Goal: Task Accomplishment & Management: Manage account settings

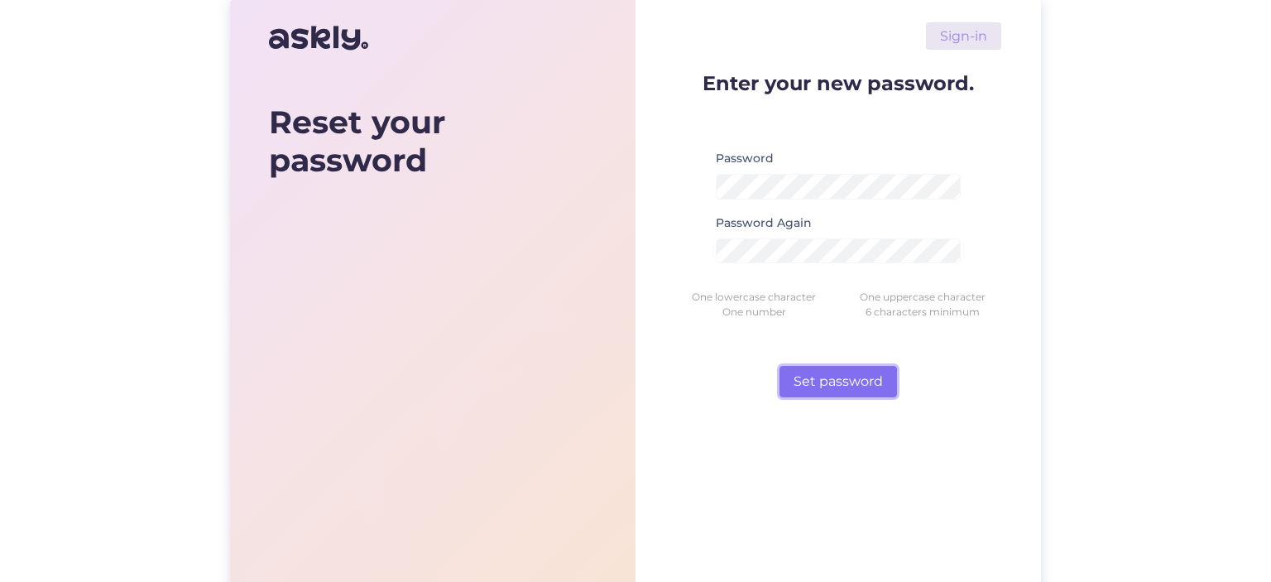
click at [840, 369] on button "Set password" at bounding box center [837, 381] width 117 height 31
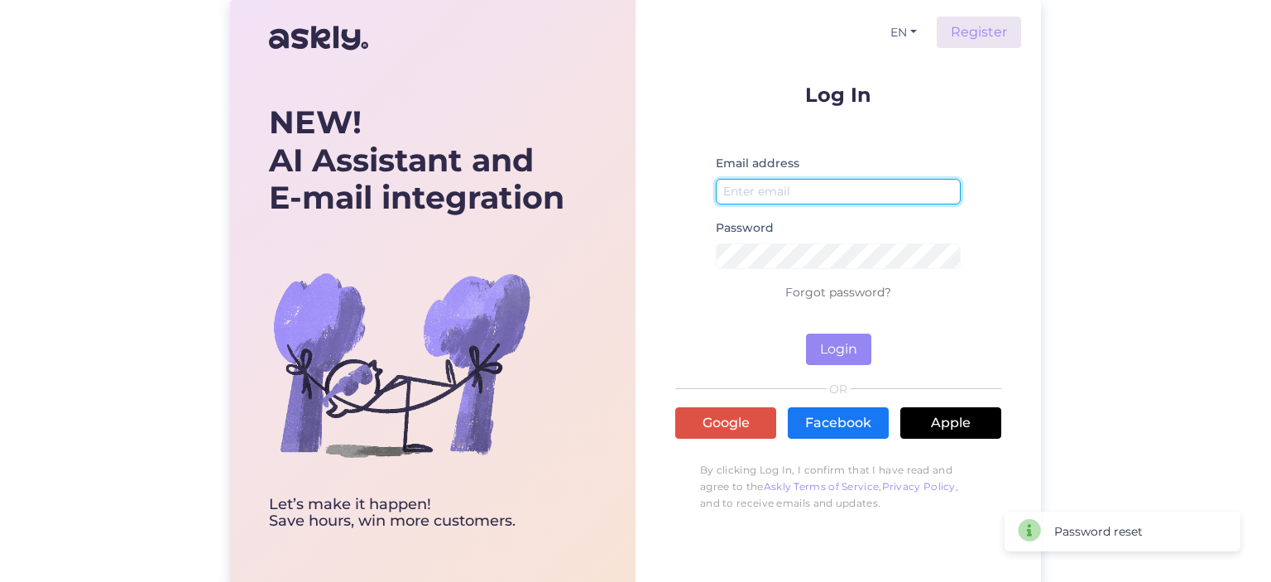
click at [787, 179] on input "email" at bounding box center [838, 192] width 245 height 26
type input "[EMAIL_ADDRESS][DOMAIN_NAME]"
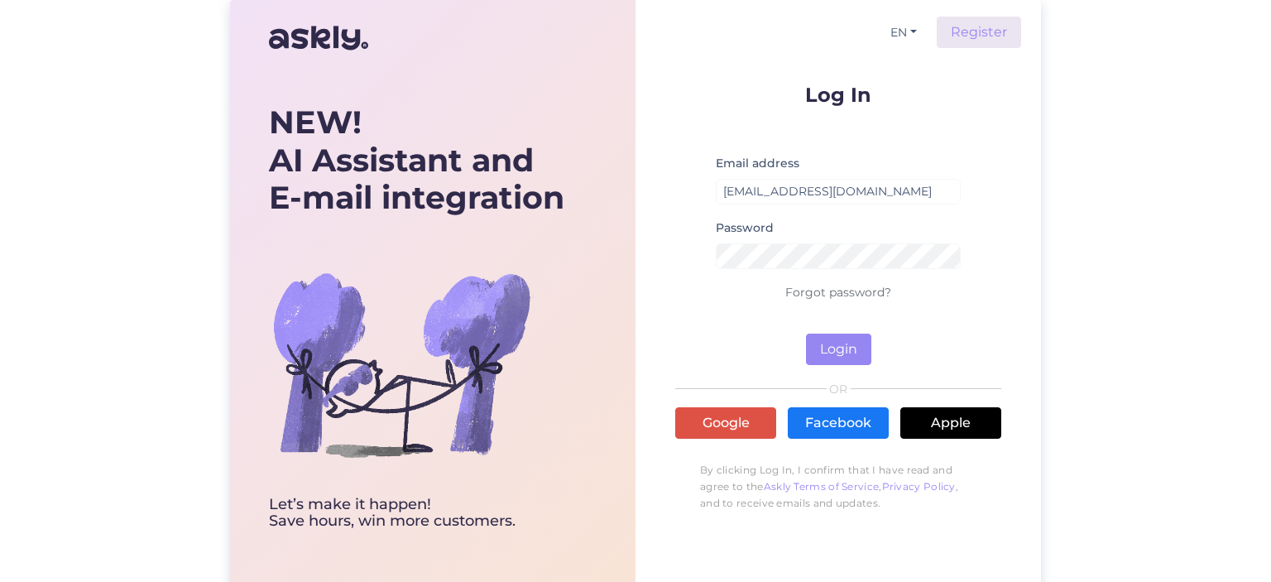
click at [818, 239] on div "Password" at bounding box center [838, 250] width 245 height 65
click at [818, 240] on div "Password" at bounding box center [838, 250] width 245 height 65
click at [850, 343] on button "Login" at bounding box center [838, 348] width 65 height 31
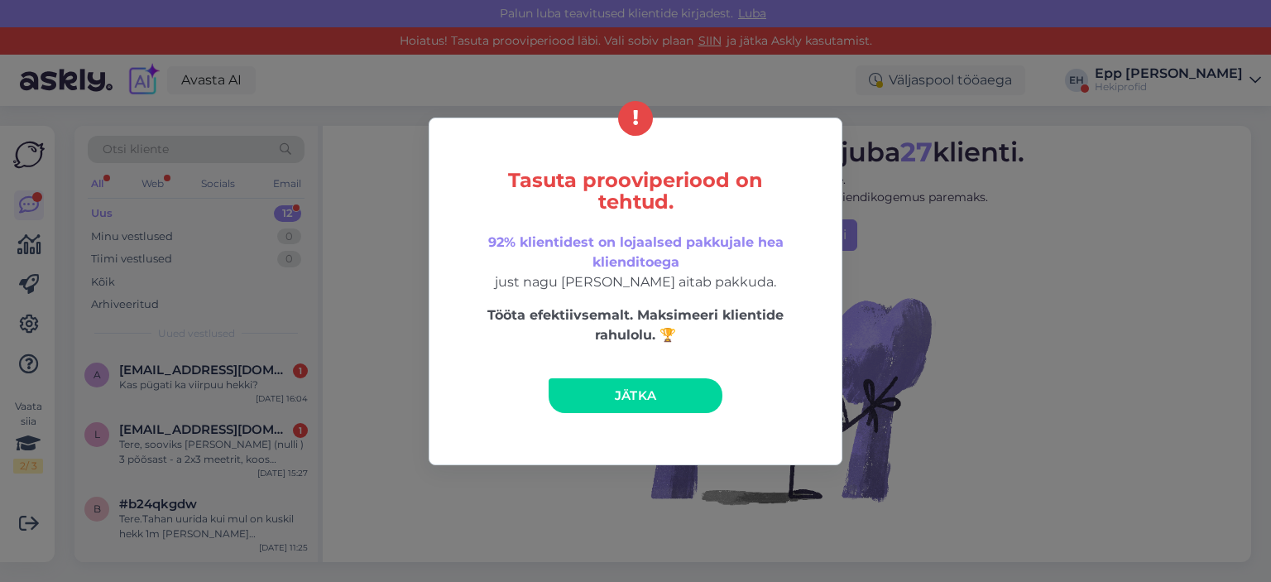
click at [644, 391] on span "Jätka" at bounding box center [636, 395] width 42 height 16
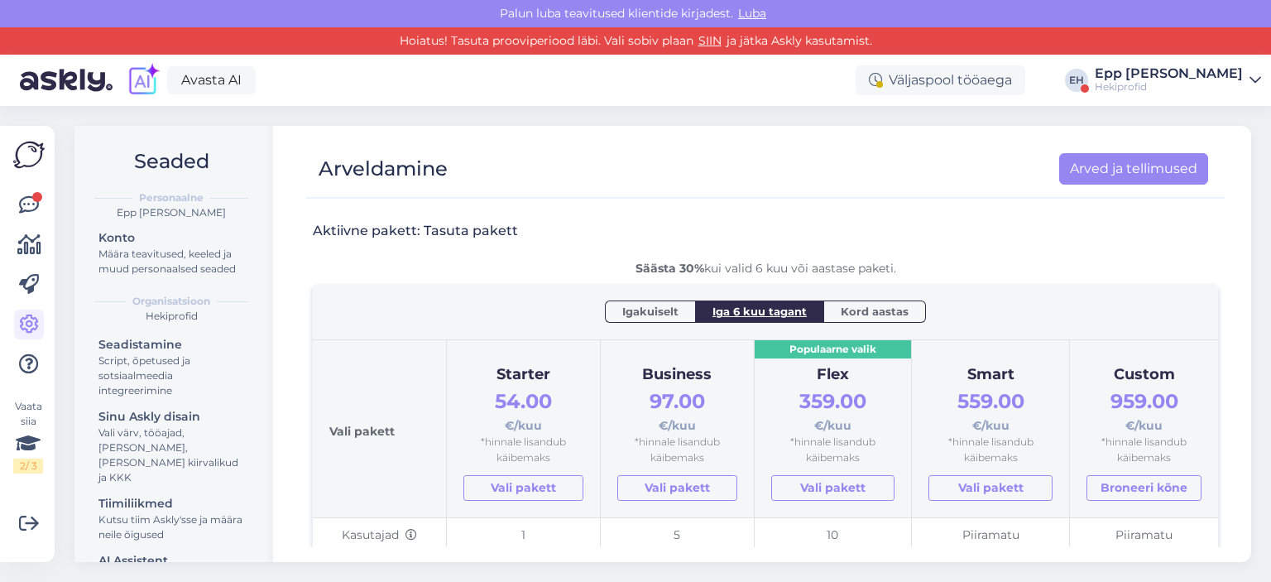
click at [1209, 85] on div "Hekiprofid" at bounding box center [1168, 86] width 148 height 13
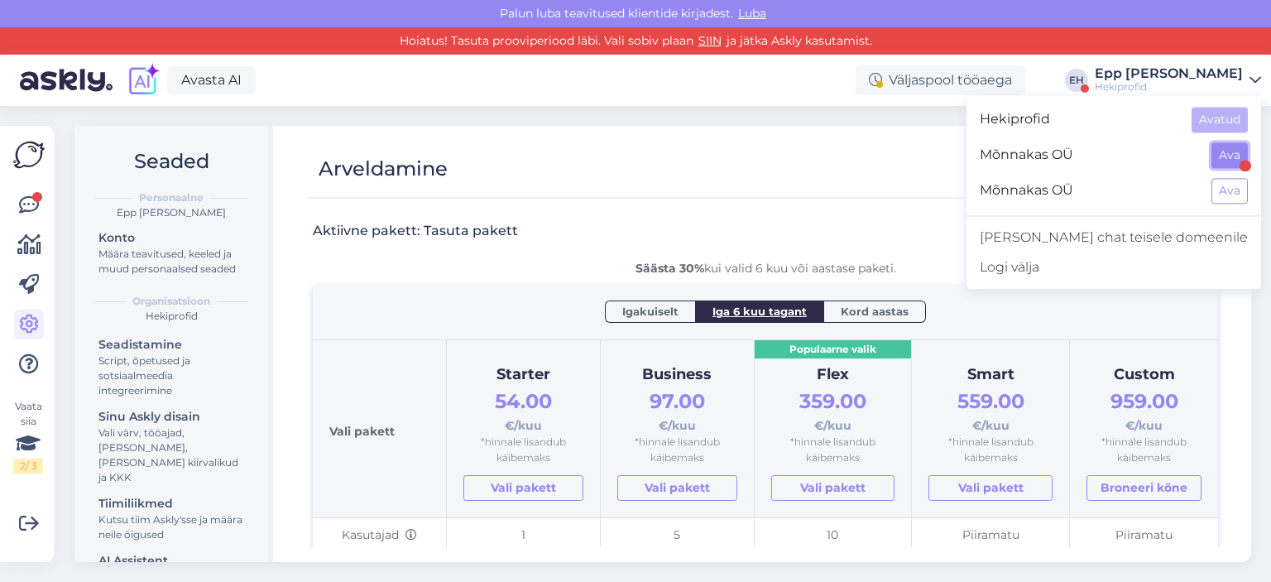
click at [1226, 156] on button "Ava" at bounding box center [1229, 155] width 36 height 26
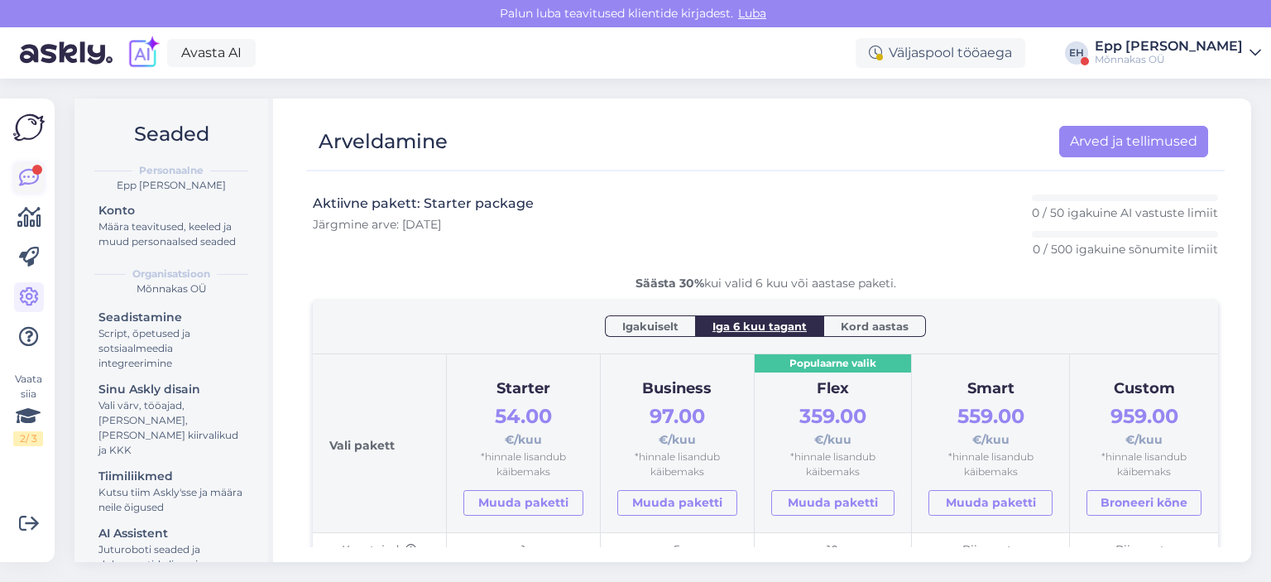
click at [35, 178] on icon at bounding box center [29, 178] width 20 height 20
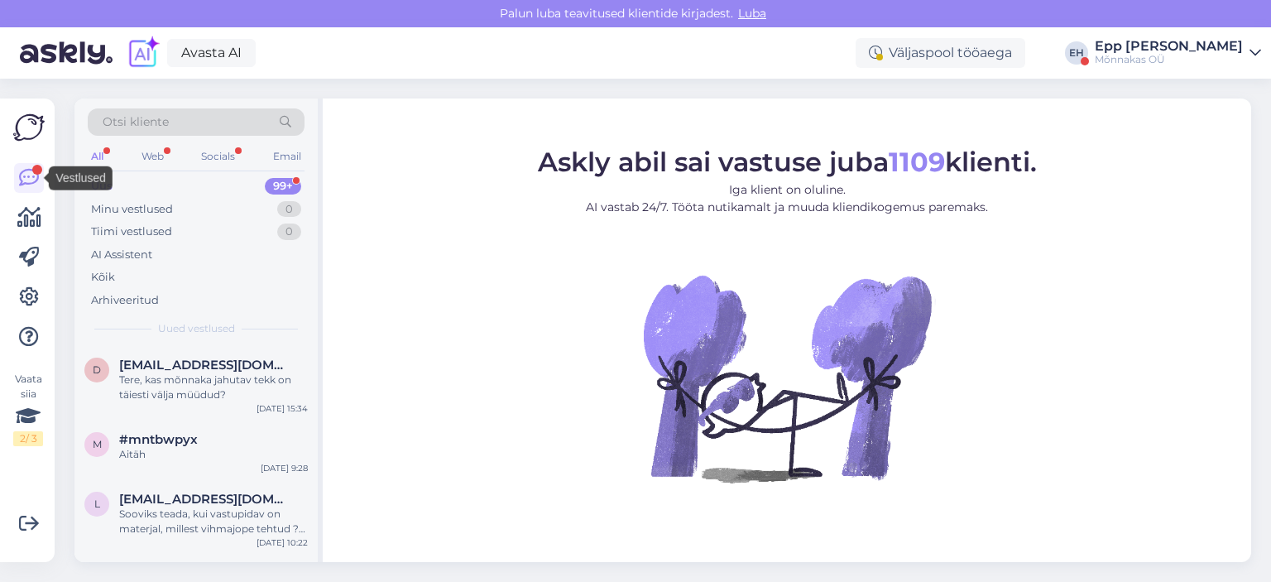
click at [18, 280] on div at bounding box center [29, 257] width 30 height 189
click at [21, 295] on icon at bounding box center [29, 297] width 20 height 20
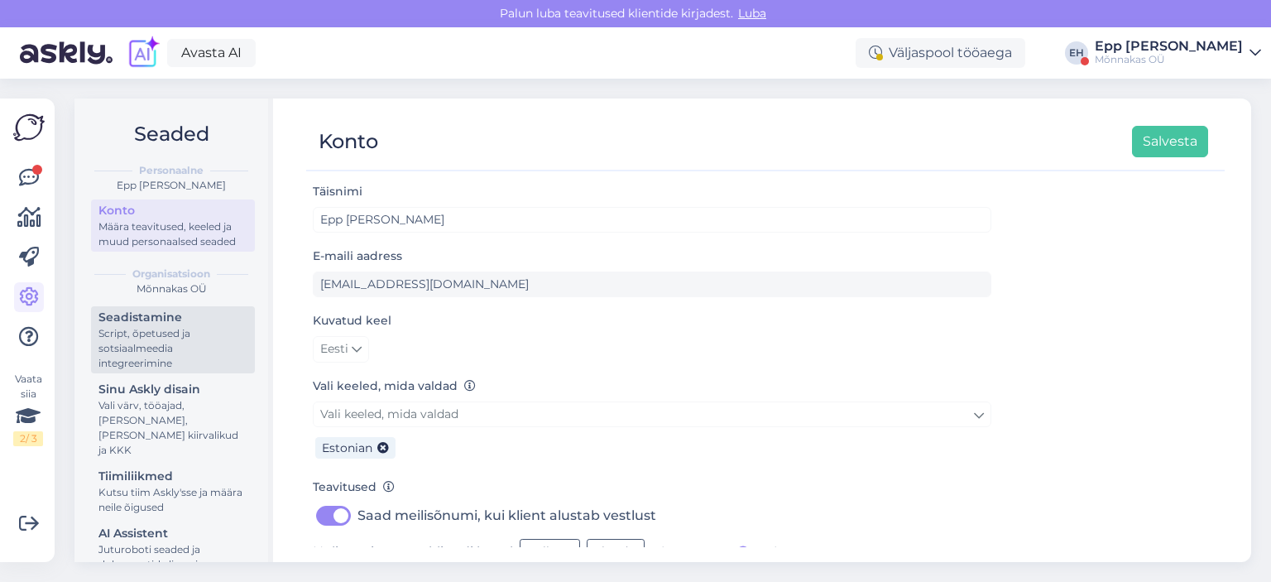
click at [204, 356] on div "Script, õpetused ja sotsiaalmeedia integreerimine" at bounding box center [172, 348] width 149 height 45
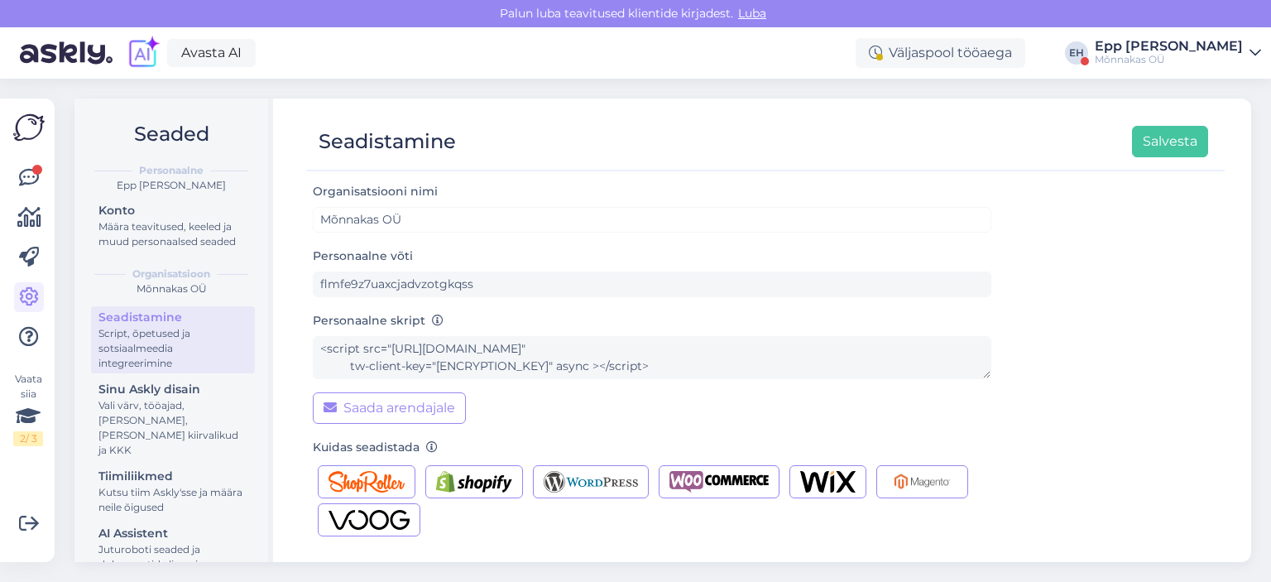
scroll to position [165, 0]
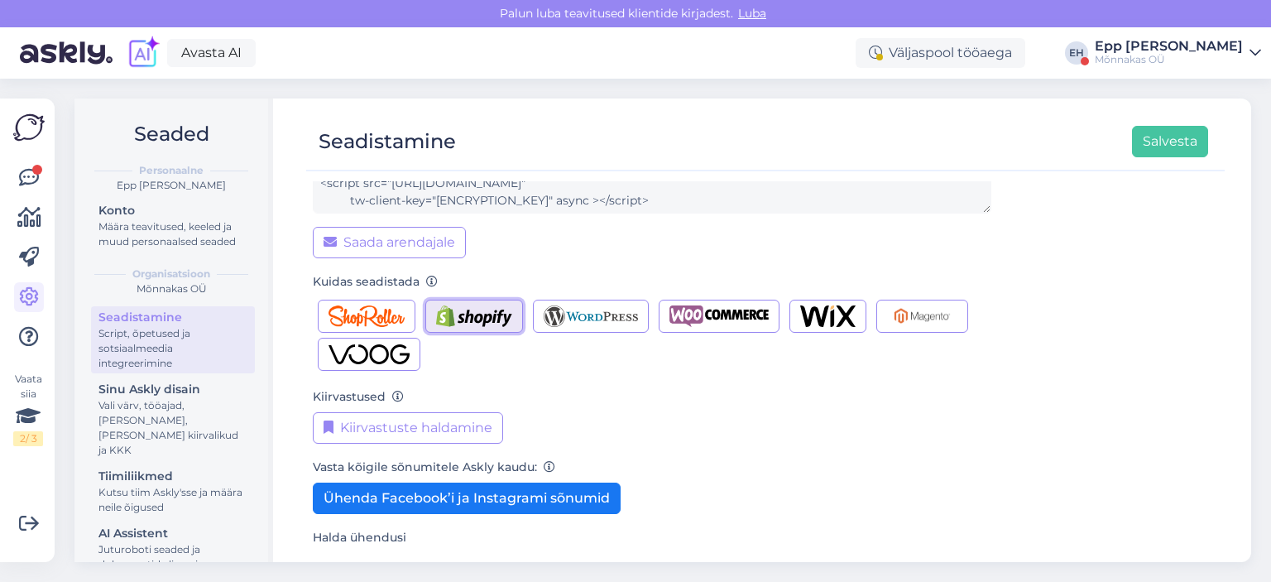
click at [493, 323] on img "button" at bounding box center [474, 316] width 76 height 22
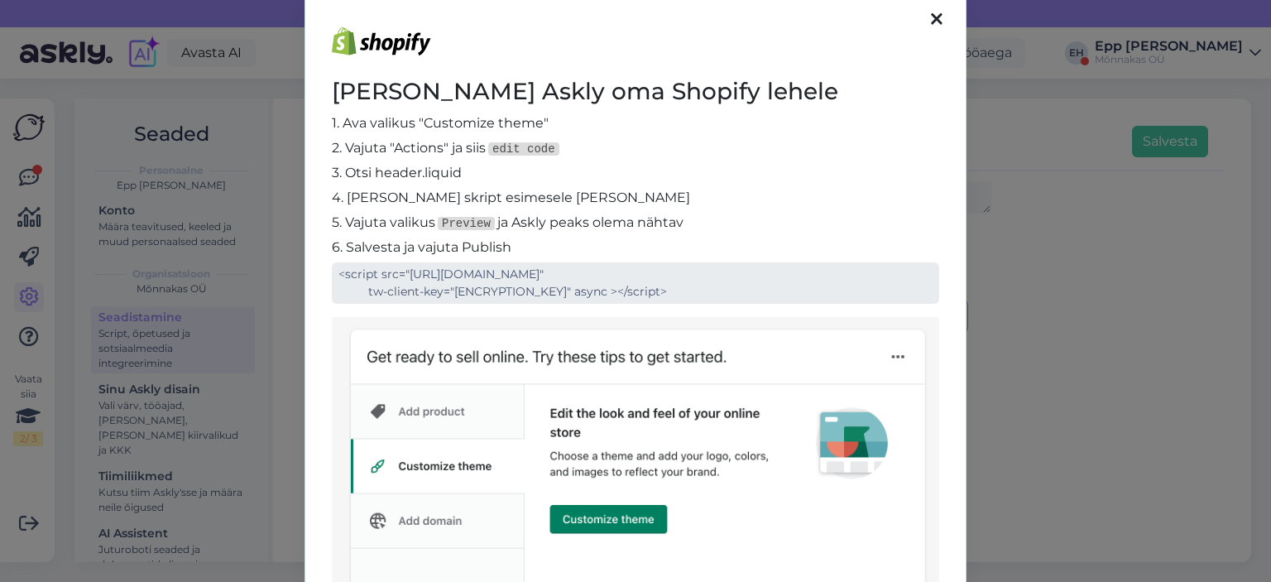
scroll to position [0, 0]
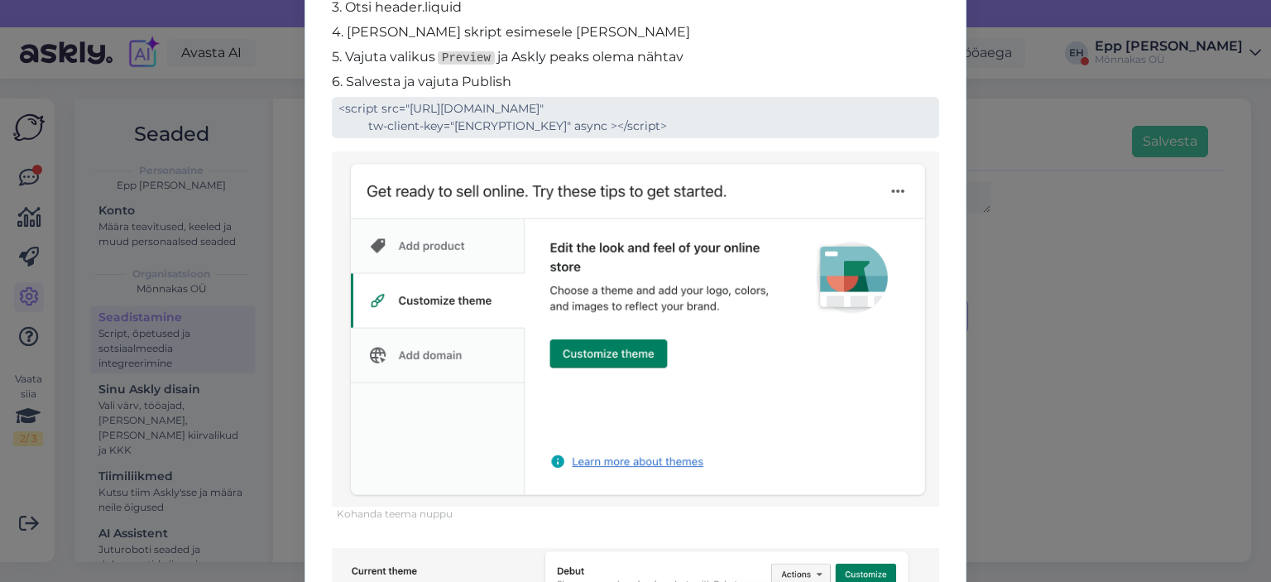
scroll to position [165, 0]
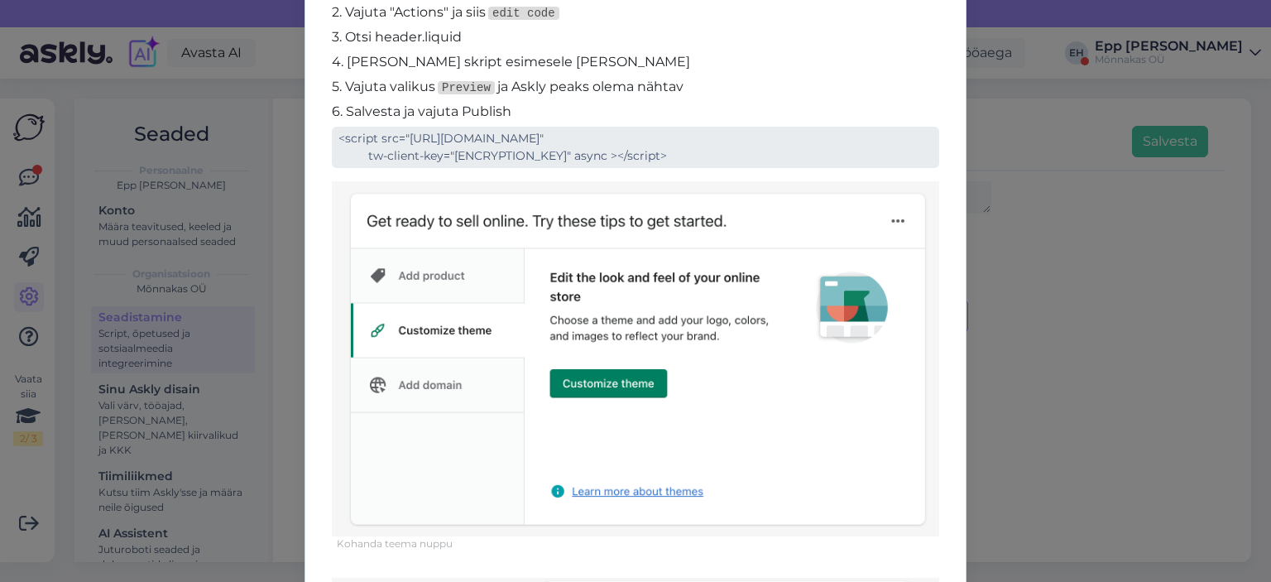
click at [979, 217] on div "[PERSON_NAME] Askly oma Shopify lehele 1. Ava valikus "Customize theme" 2. Vaju…" at bounding box center [635, 291] width 1271 height 582
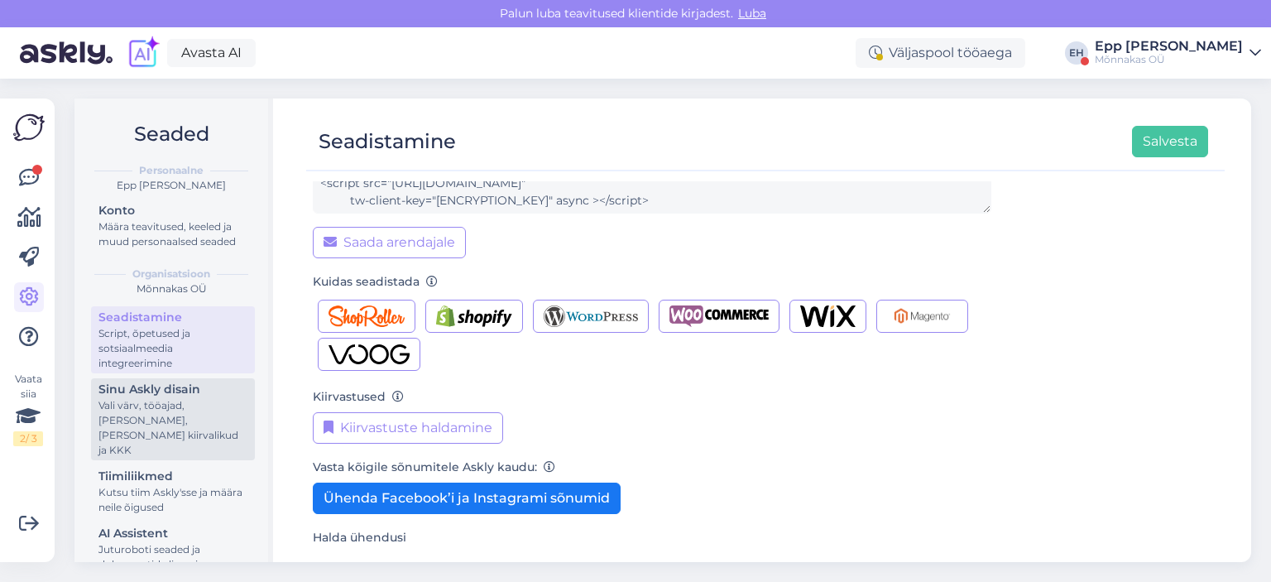
click at [197, 419] on div "Vali värv, tööajad, [PERSON_NAME], [PERSON_NAME] kiirvalikud ja KKK" at bounding box center [172, 428] width 149 height 60
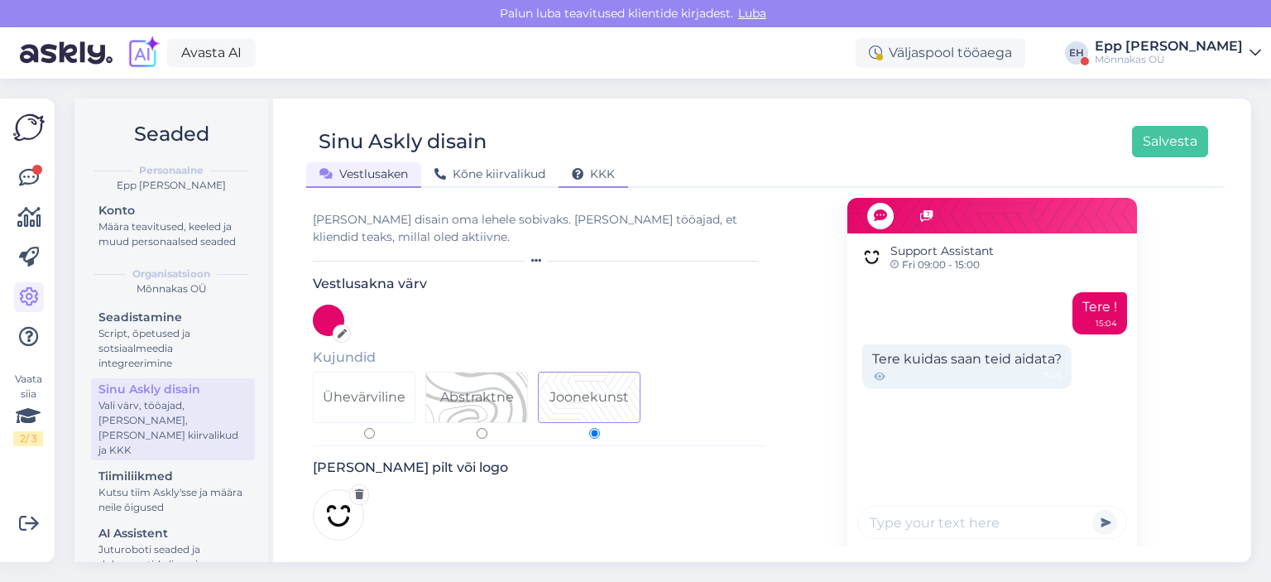
click at [578, 178] on icon at bounding box center [578, 175] width 12 height 12
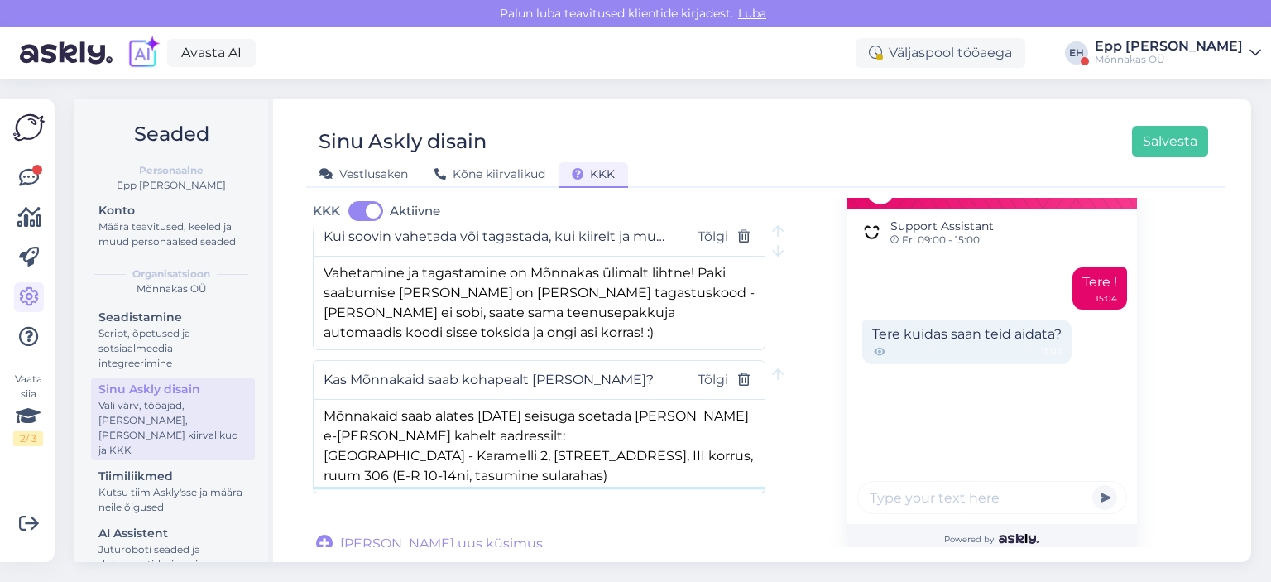
scroll to position [1, 0]
drag, startPoint x: 522, startPoint y: 471, endPoint x: 309, endPoint y: 424, distance: 217.8
click at [315, 435] on textarea "Mõnnakaid saab alates [DATE] seisuga soetada [PERSON_NAME] e-[PERSON_NAME] kahe…" at bounding box center [539, 443] width 451 height 87
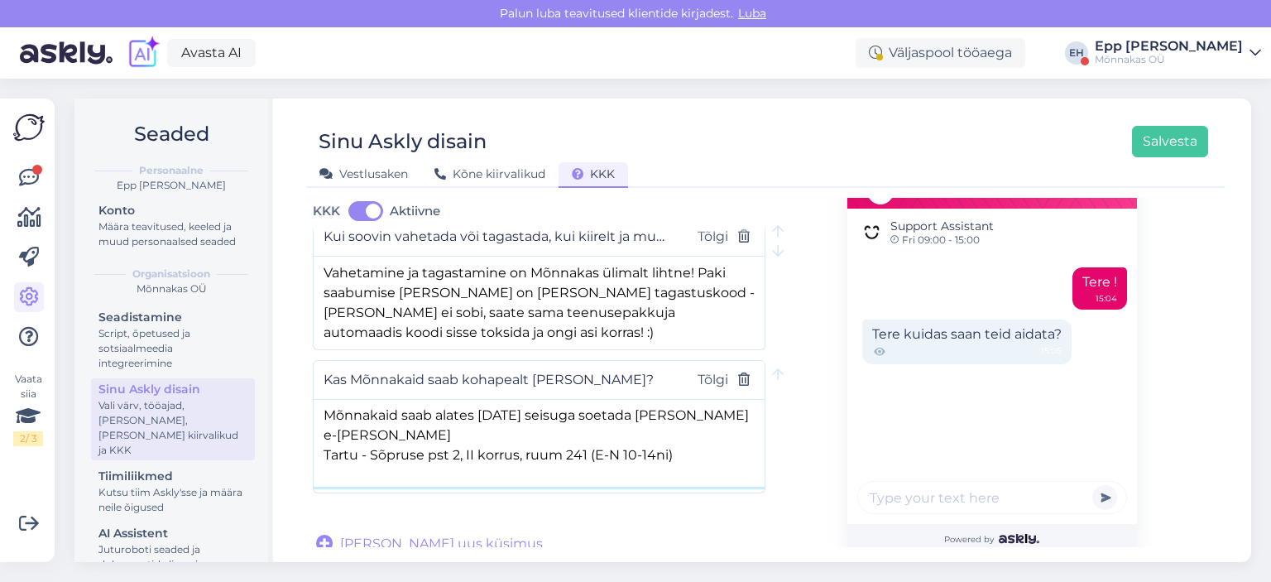
scroll to position [0, 0]
click at [599, 413] on textarea "Mõnnakaid saab alates [DATE] seisuga soetada [PERSON_NAME] e-[PERSON_NAME] Tart…" at bounding box center [539, 443] width 451 height 87
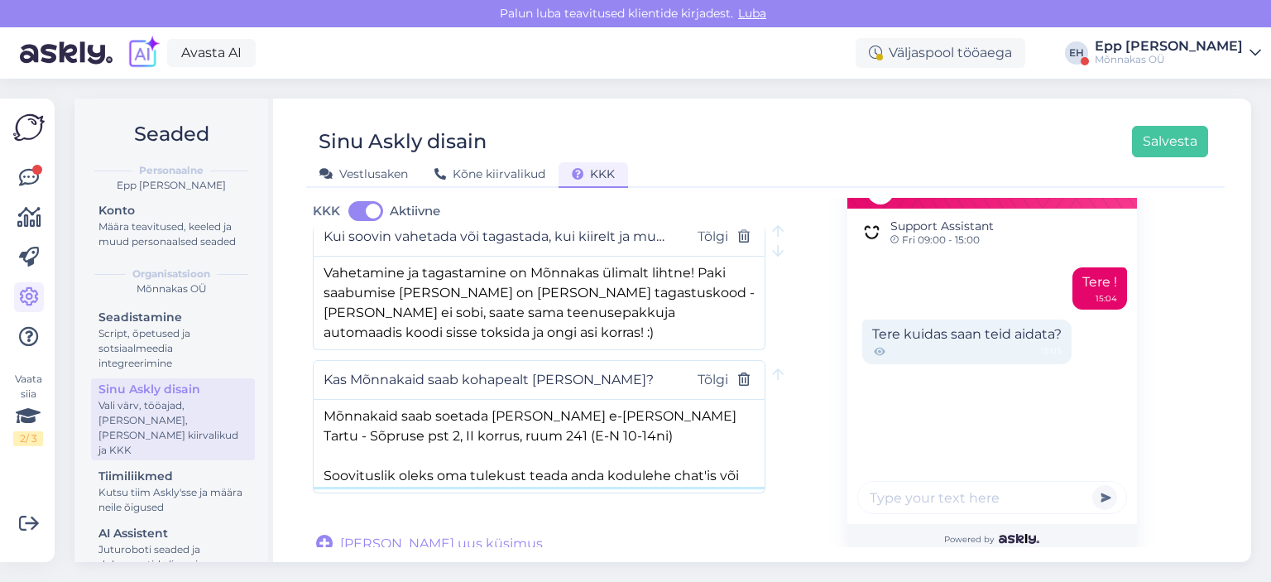
click at [597, 408] on textarea "Mõnnakaid saab soetada [PERSON_NAME] e-[PERSON_NAME] Tartu - Sõpruse pst 2, II …" at bounding box center [539, 443] width 451 height 87
drag, startPoint x: 686, startPoint y: 453, endPoint x: 591, endPoint y: 459, distance: 94.5
click at [591, 459] on textarea "Mõnnakaid saab soetada [PERSON_NAME] e-[PERSON_NAME] aadressilt: Tartu - Sõprus…" at bounding box center [539, 443] width 451 height 87
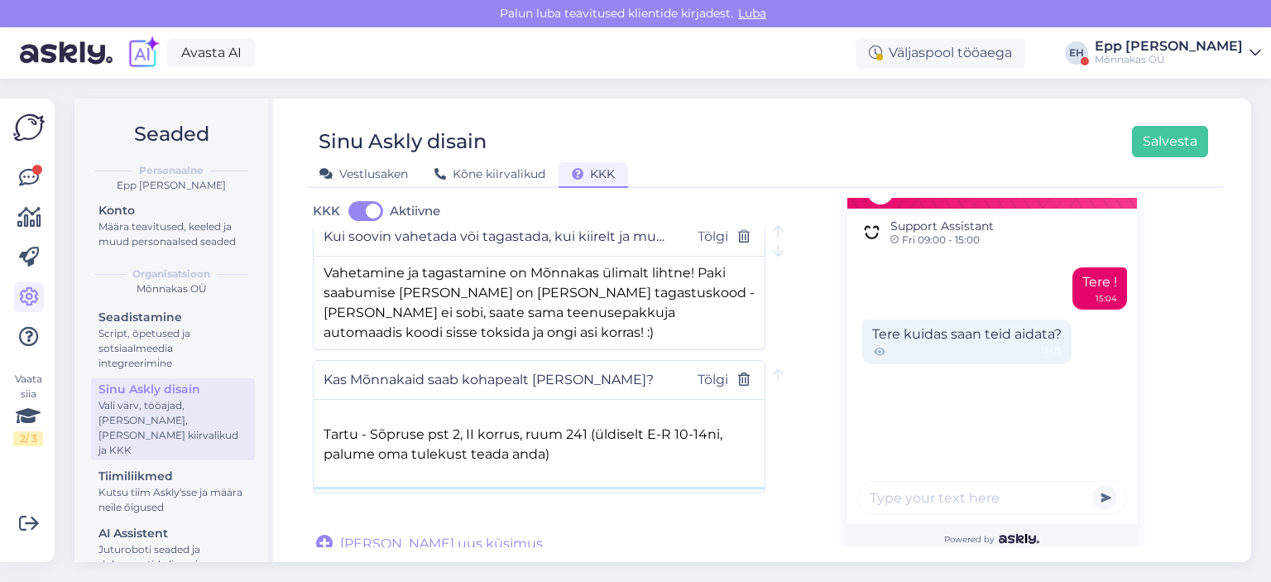
scroll to position [124, 0]
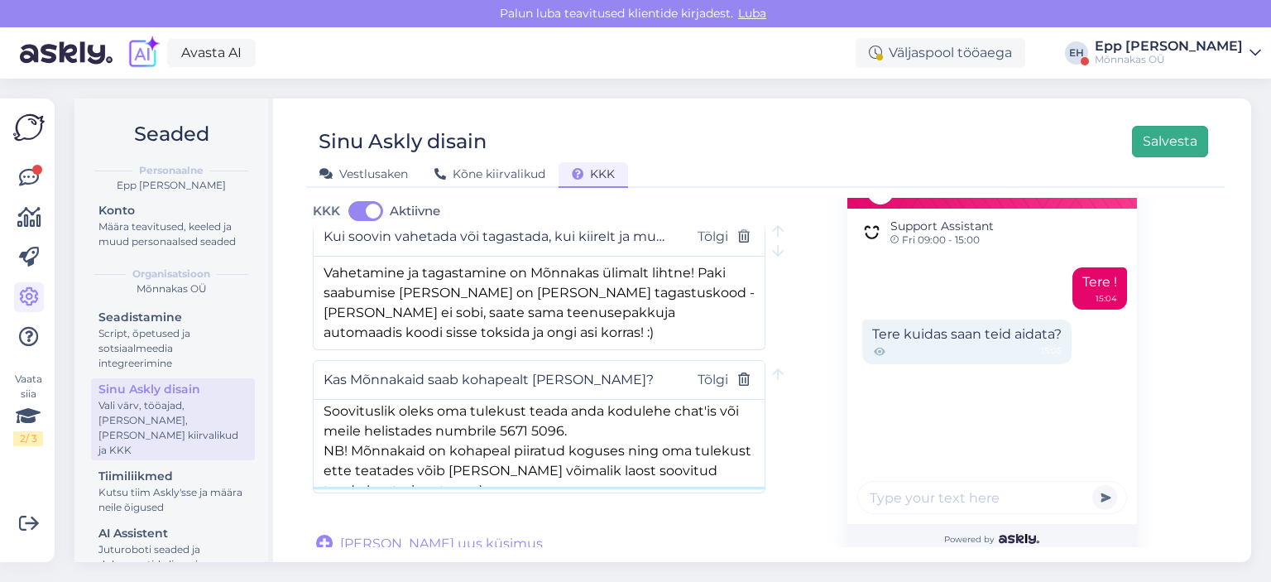
type textarea "Mõnnakaid saab soetada [PERSON_NAME] e-[PERSON_NAME] aadressilt: Tartu - Sõprus…"
click at [1151, 147] on button "Salvesta" at bounding box center [1170, 141] width 76 height 31
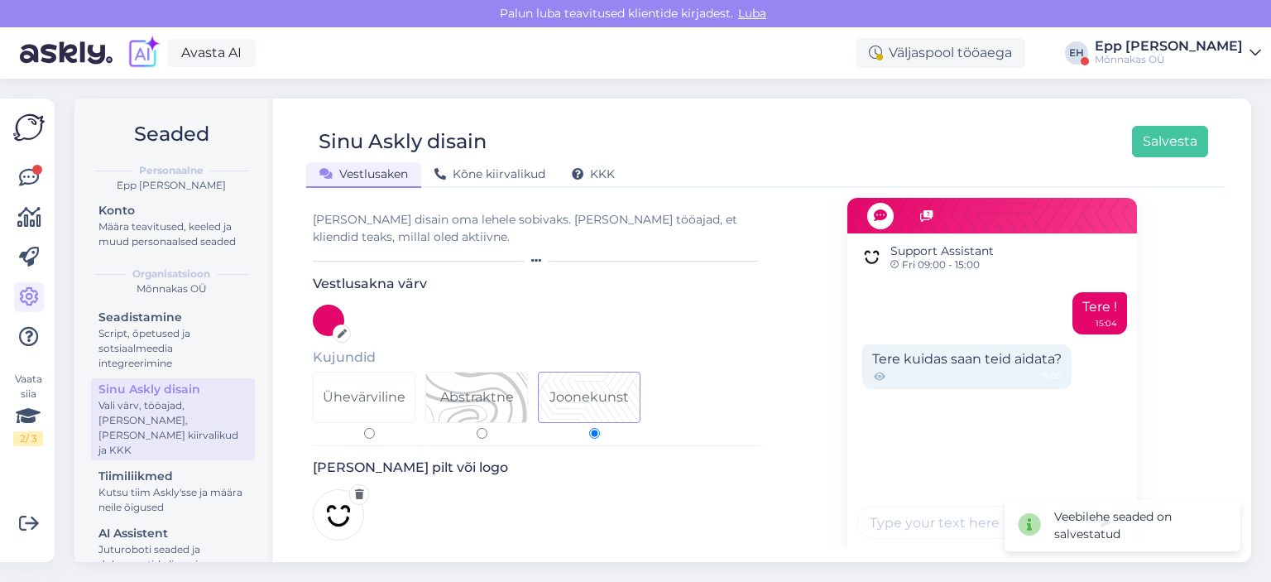
click at [697, 338] on div "Vestlusakna värv Kujundid Ühevärviline Abstraktne Joonekunst" at bounding box center [539, 360] width 453 height 170
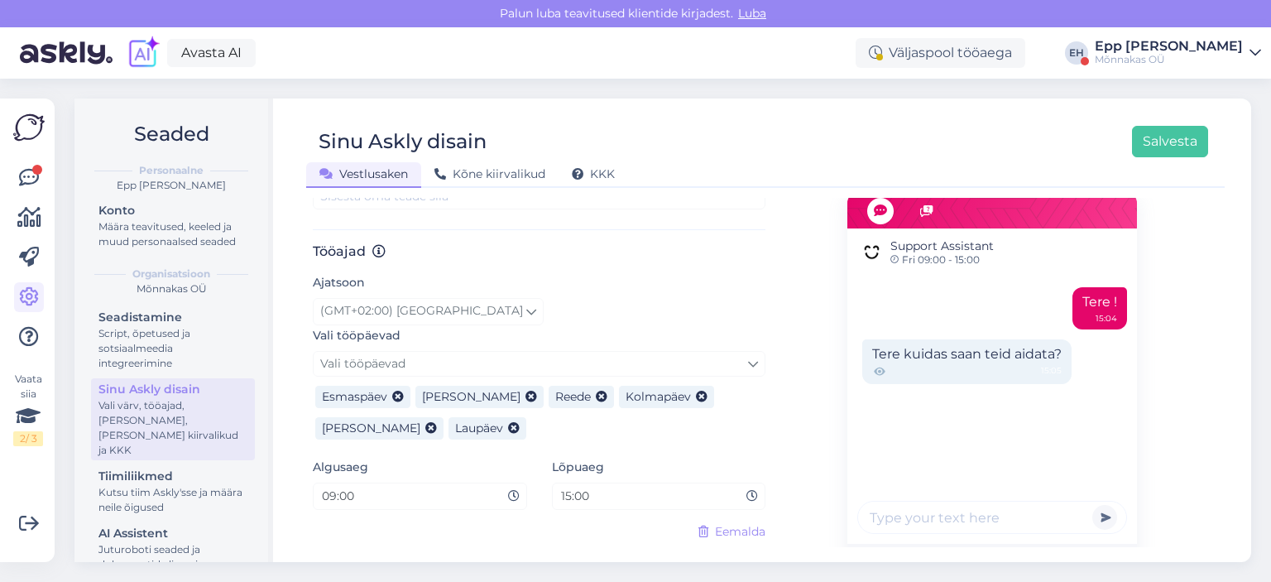
scroll to position [923, 0]
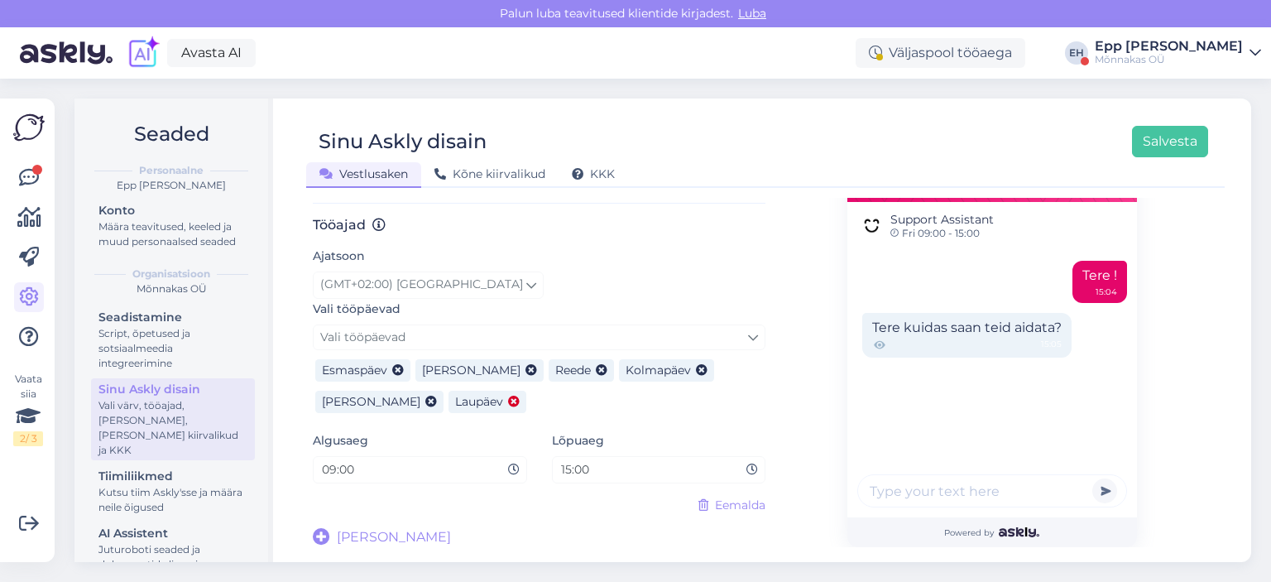
click at [508, 403] on icon at bounding box center [514, 402] width 12 height 12
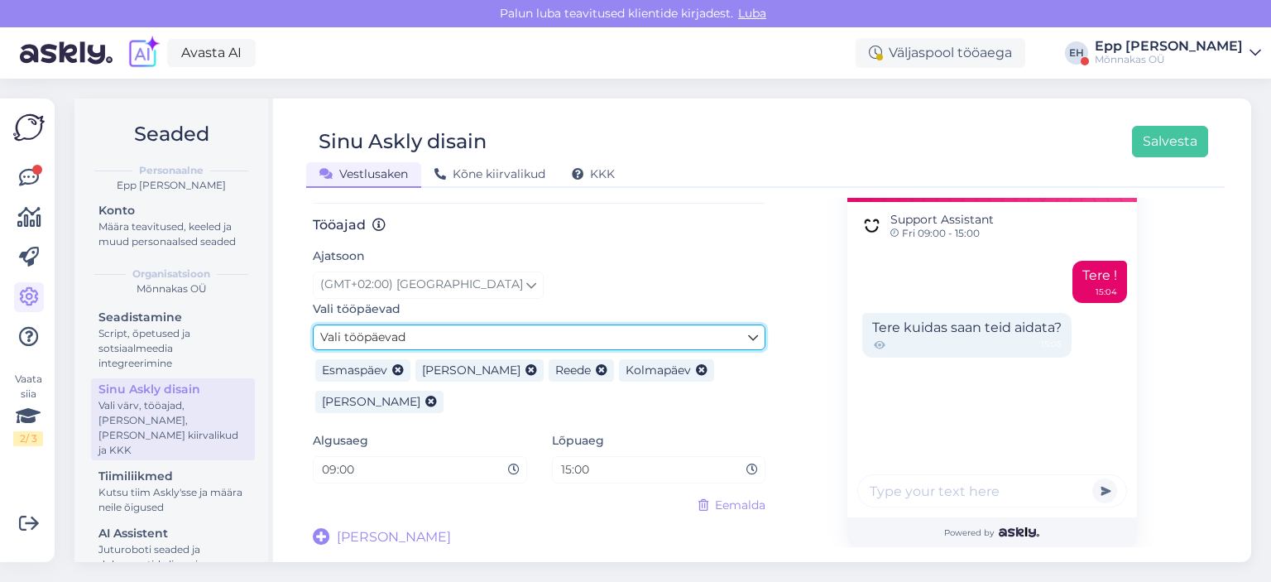
click at [483, 346] on link "Vali tööpäevad" at bounding box center [539, 337] width 453 height 26
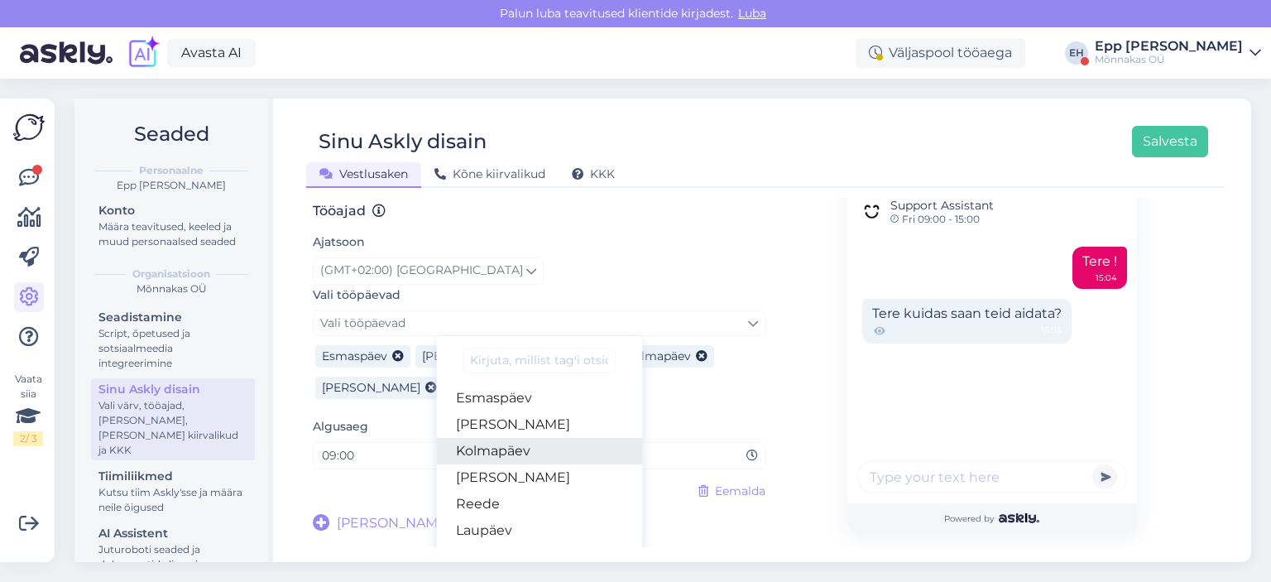
click at [501, 464] on link "Kolmapäev" at bounding box center [539, 451] width 206 height 26
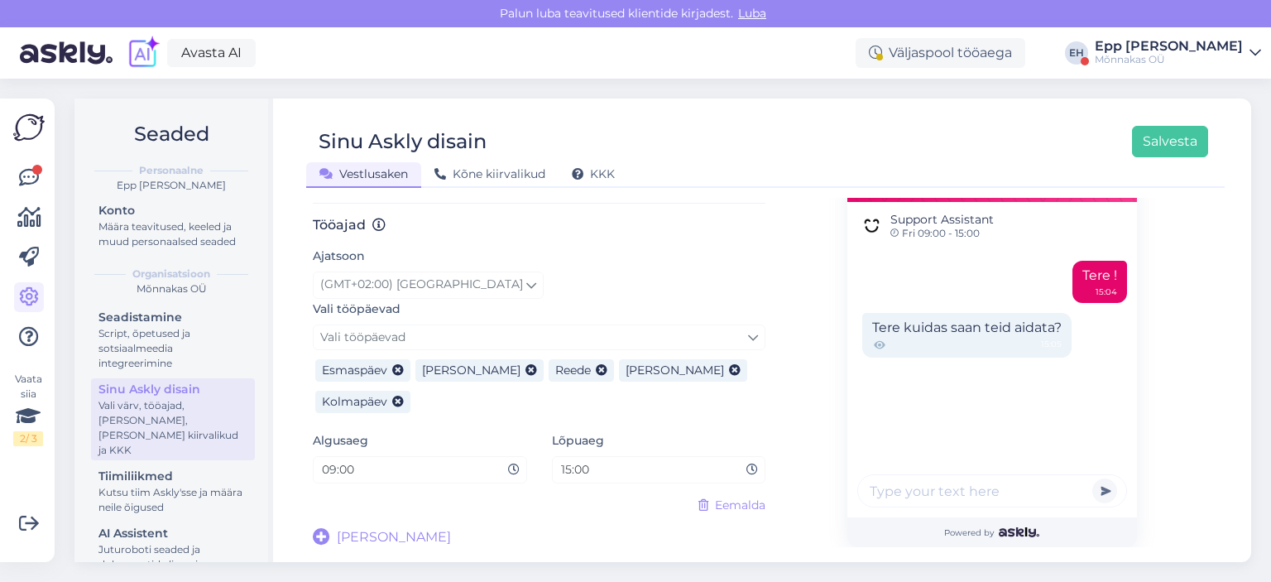
click at [520, 476] on div "09:00" at bounding box center [420, 469] width 214 height 27
click at [508, 468] on icon at bounding box center [514, 470] width 12 height 12
click at [495, 468] on input "09:00" at bounding box center [414, 469] width 188 height 19
drag, startPoint x: 447, startPoint y: 468, endPoint x: 238, endPoint y: 456, distance: 208.8
click at [243, 456] on div "Seaded Personaalne Epp [PERSON_NAME] Konto Määra teavitused, keeled ja muud per…" at bounding box center [662, 329] width 1176 height 463
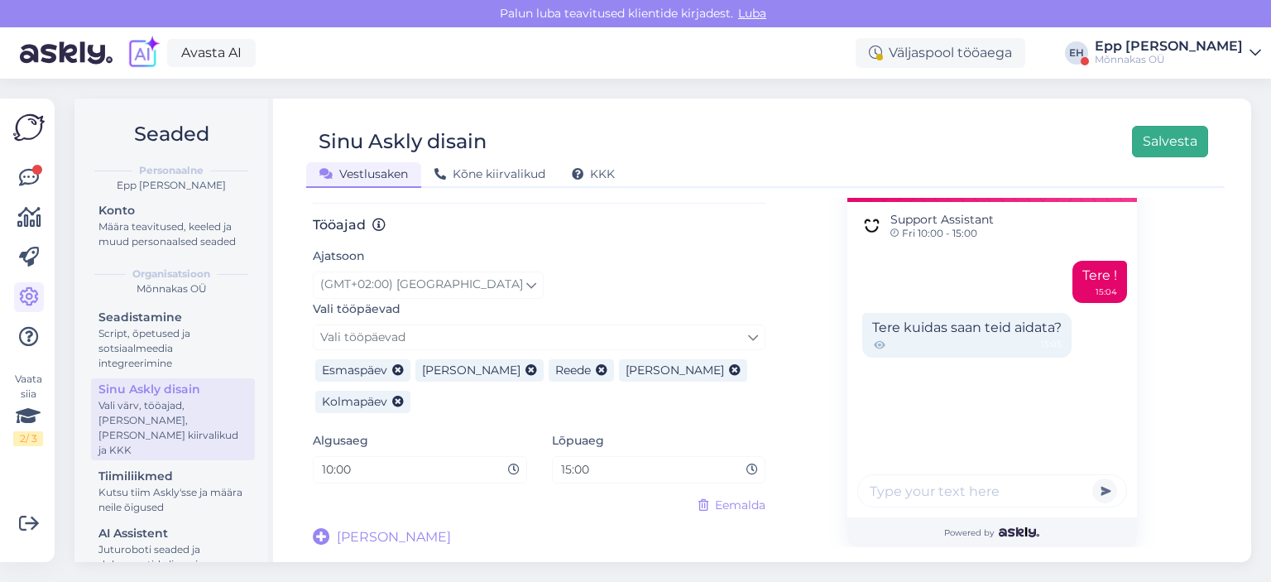
type input "10:00"
click at [1164, 145] on button "Salvesta" at bounding box center [1170, 141] width 76 height 31
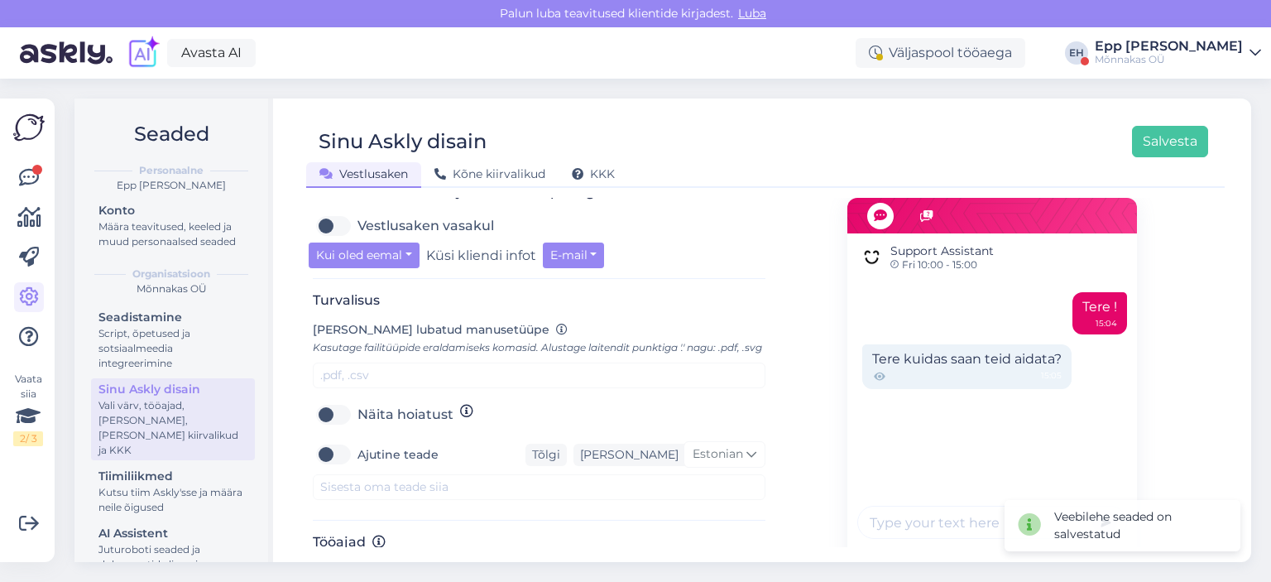
scroll to position [510, 0]
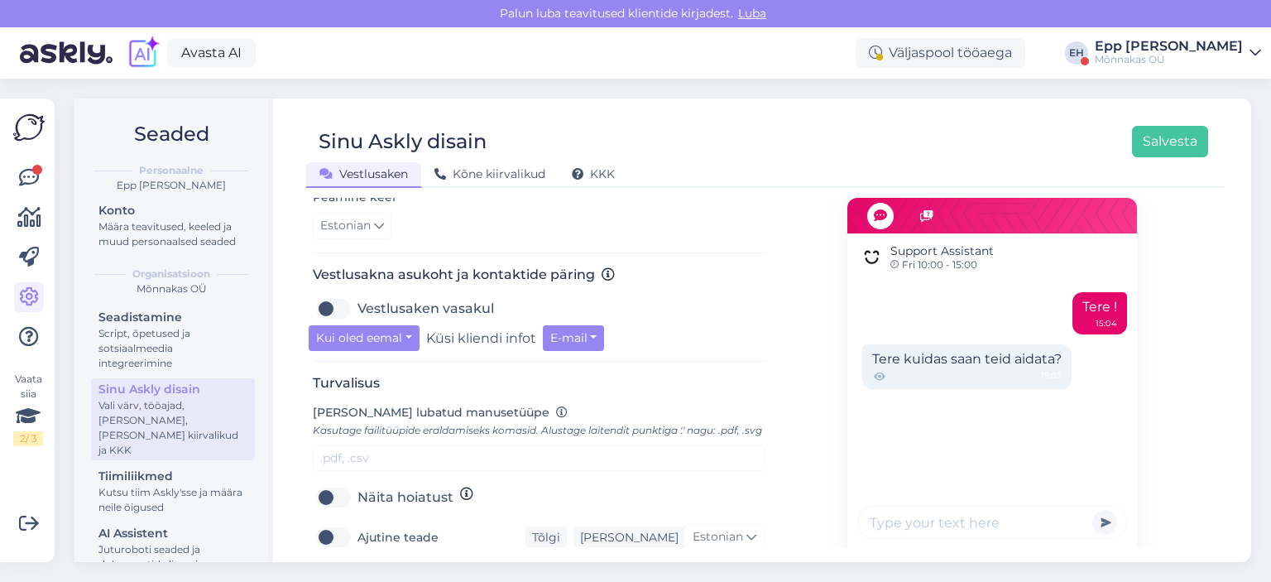
click at [357, 304] on label "Vestlusaken vasakul" at bounding box center [425, 308] width 136 height 26
click at [330, 304] on input "Vestlusaken vasakul" at bounding box center [333, 308] width 41 height 26
click at [357, 304] on label "Vestlusaken vasakul" at bounding box center [425, 308] width 136 height 26
click at [334, 304] on input "Vestlusaken vasakul" at bounding box center [333, 308] width 41 height 26
checkbox input "false"
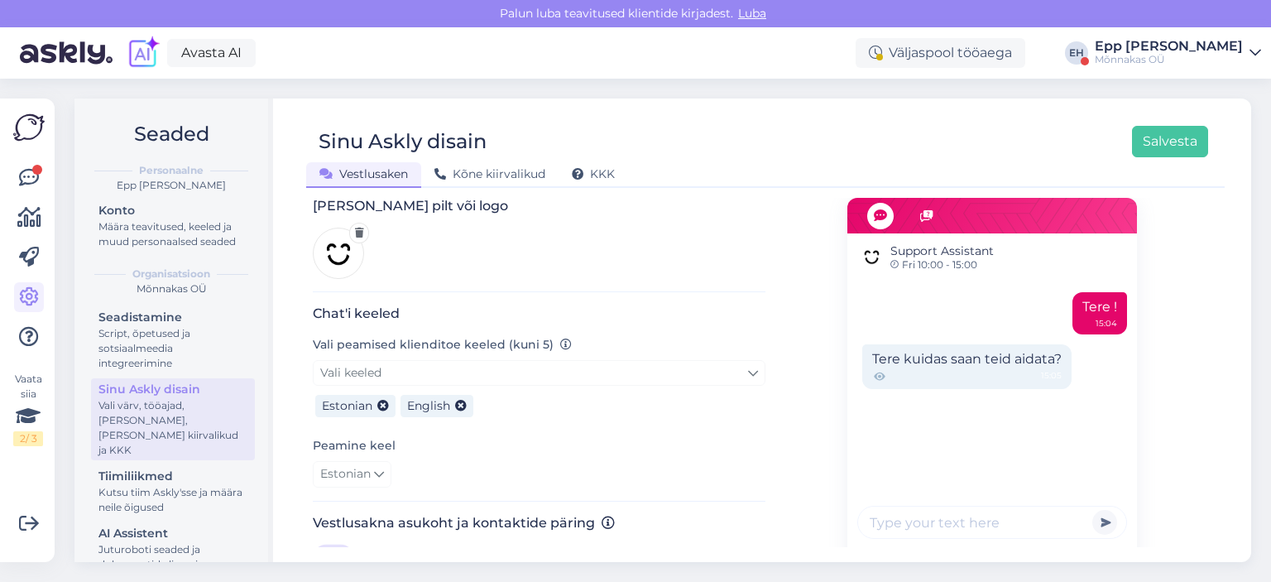
scroll to position [261, 0]
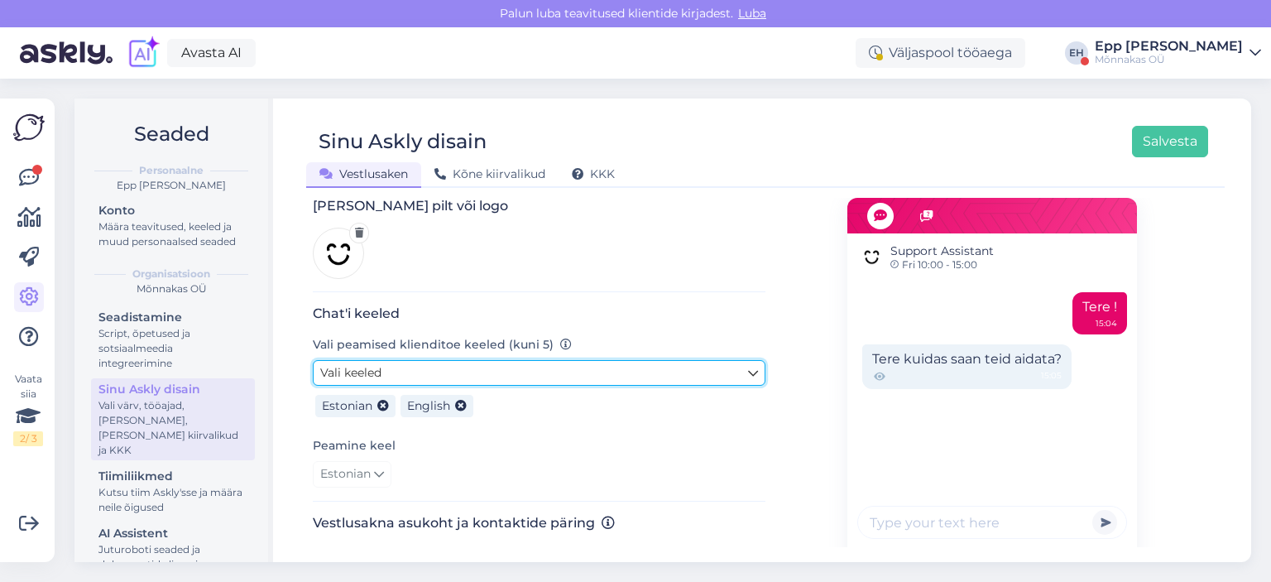
click at [387, 375] on link "Vali keeled" at bounding box center [539, 373] width 453 height 26
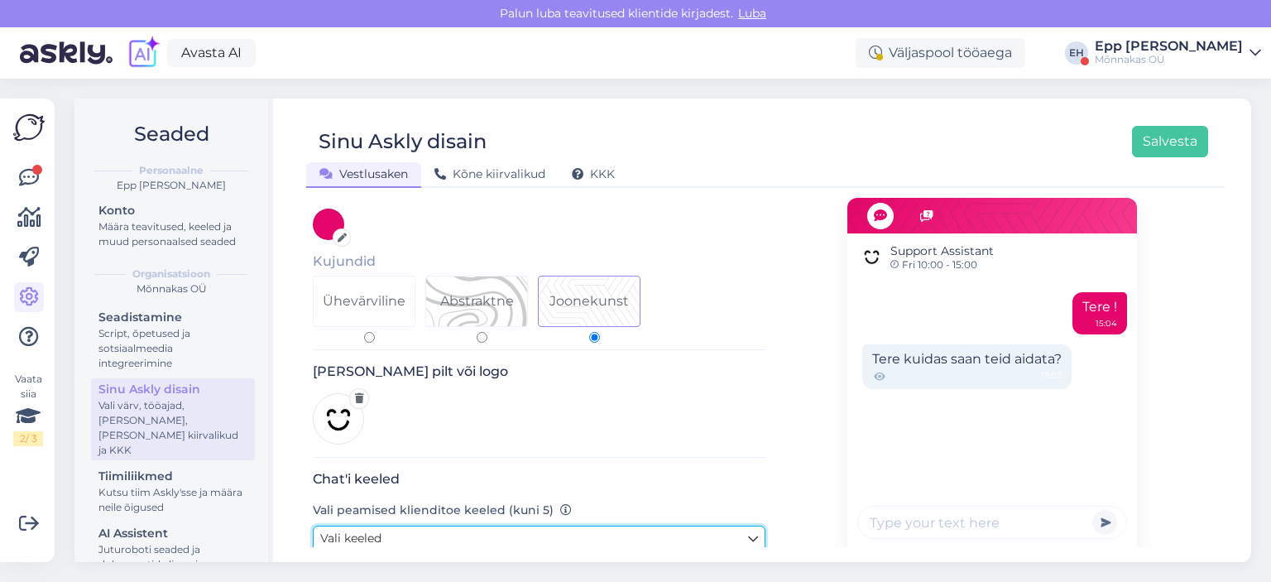
scroll to position [0, 0]
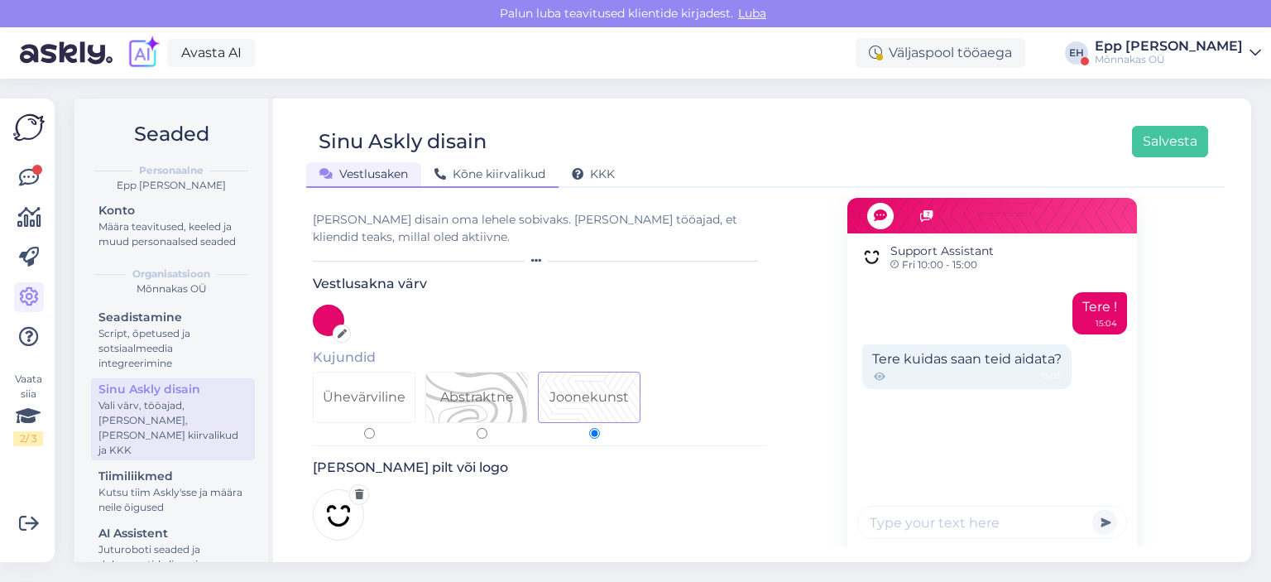
click at [498, 184] on div "Kõne kiirvalikud" at bounding box center [489, 175] width 137 height 26
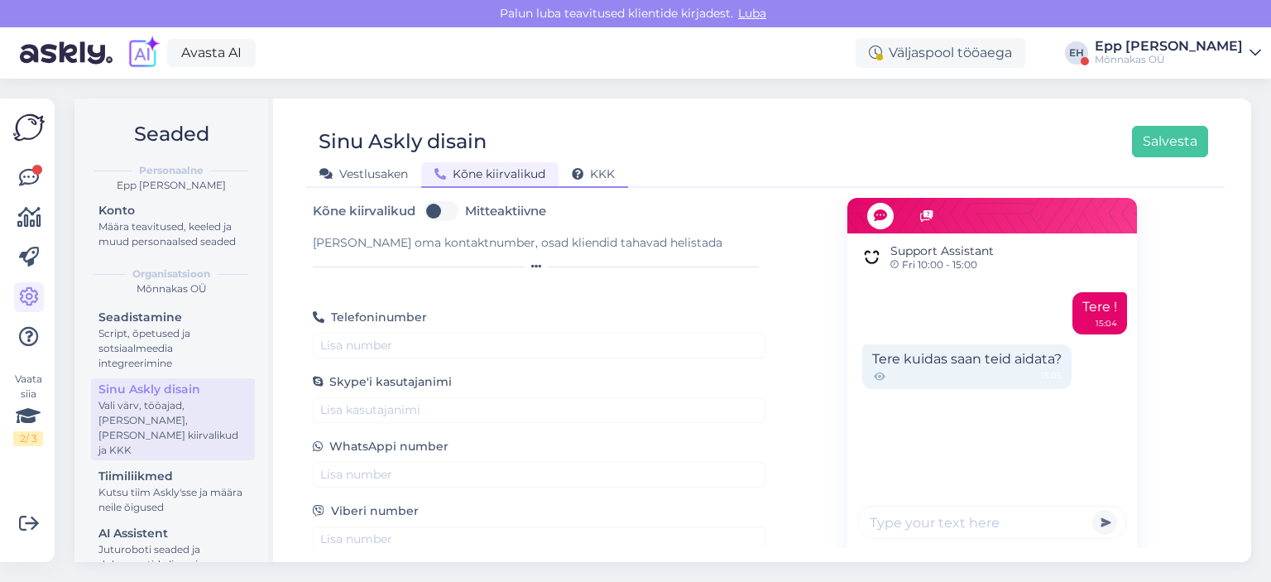
click at [587, 186] on div "KKK" at bounding box center [592, 175] width 69 height 26
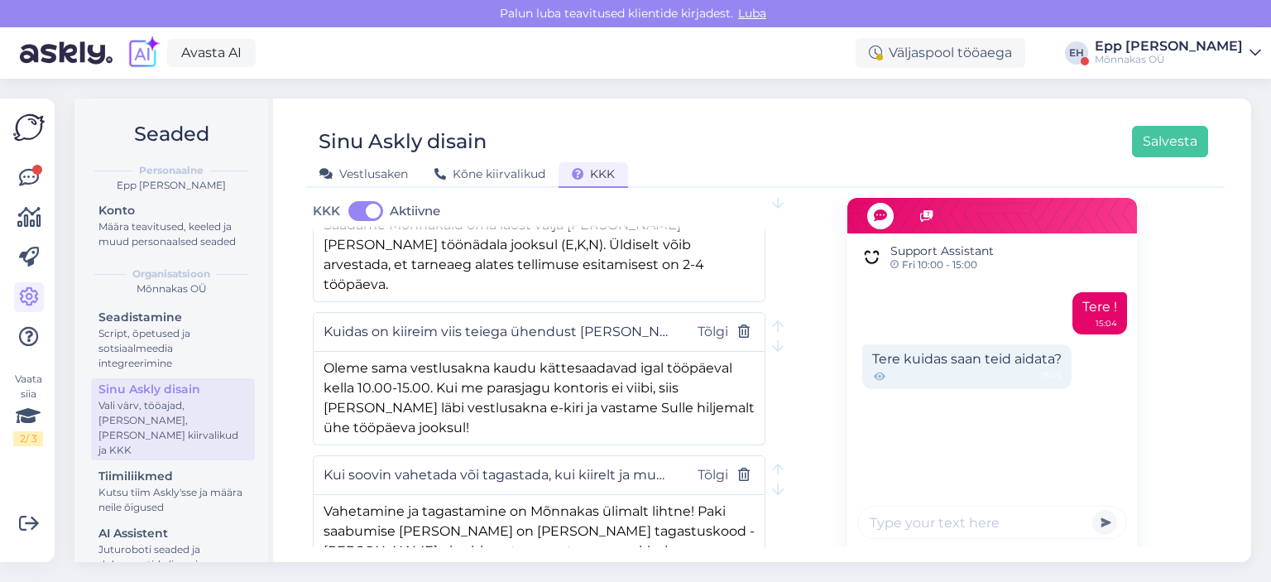
scroll to position [6, 0]
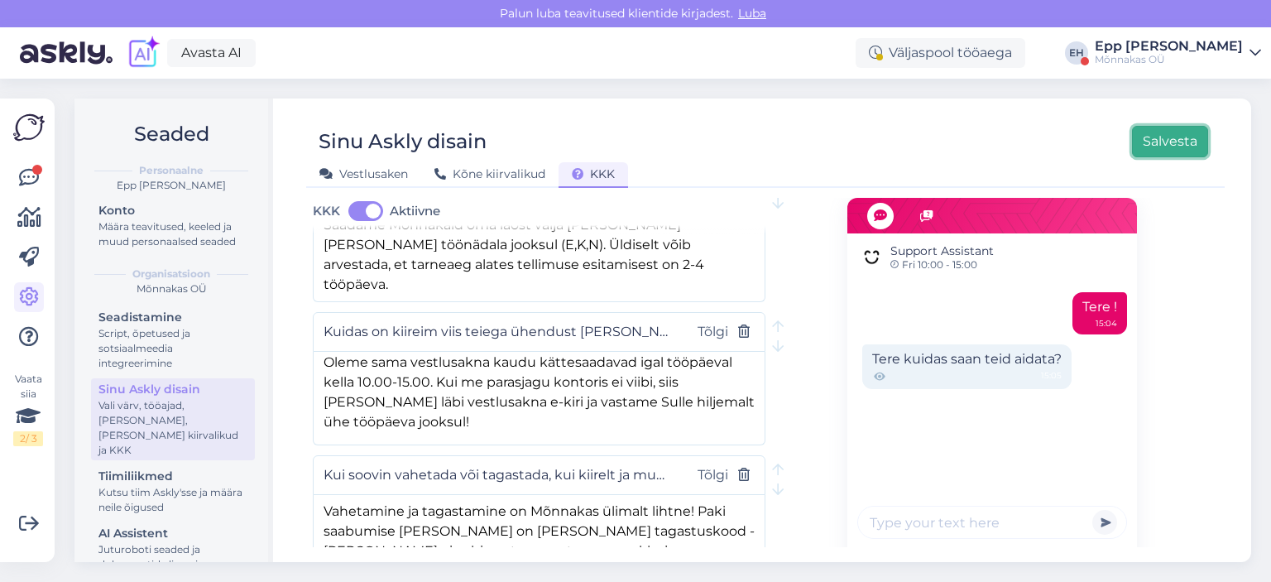
click at [1171, 140] on button "Salvesta" at bounding box center [1170, 141] width 76 height 31
